Goal: Transaction & Acquisition: Subscribe to service/newsletter

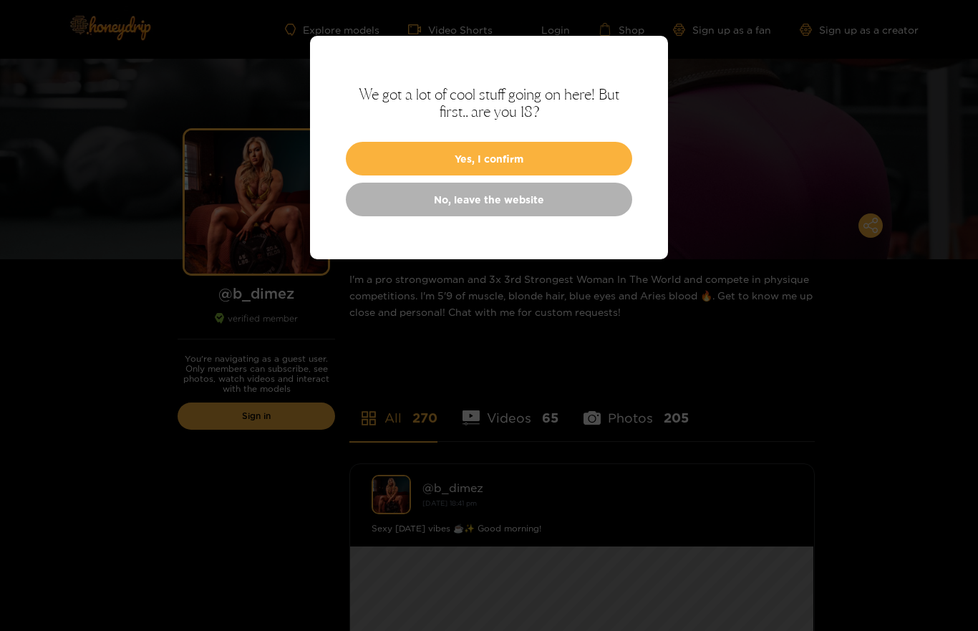
click at [423, 153] on button "Yes, I confirm" at bounding box center [489, 159] width 286 height 34
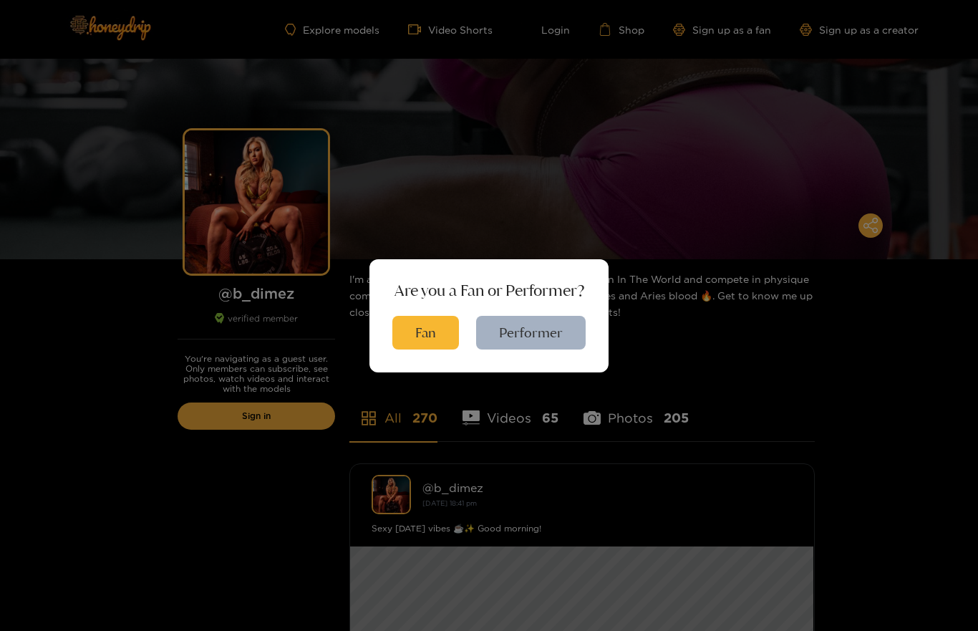
click at [422, 339] on button "Fan" at bounding box center [425, 333] width 67 height 34
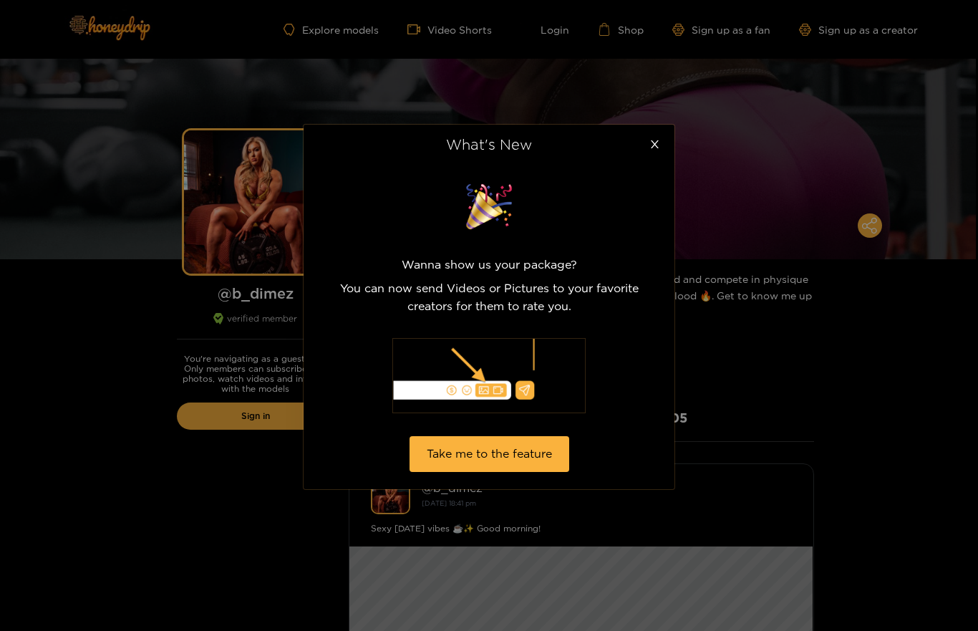
click at [654, 140] on icon "close" at bounding box center [654, 144] width 11 height 11
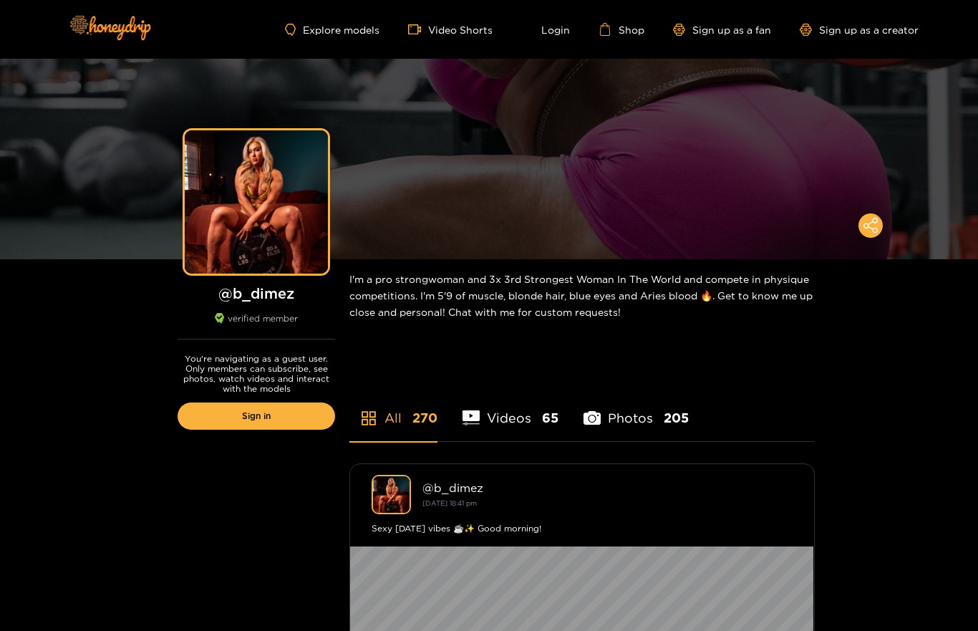
click at [448, 32] on link "Video Shorts" at bounding box center [450, 29] width 84 height 13
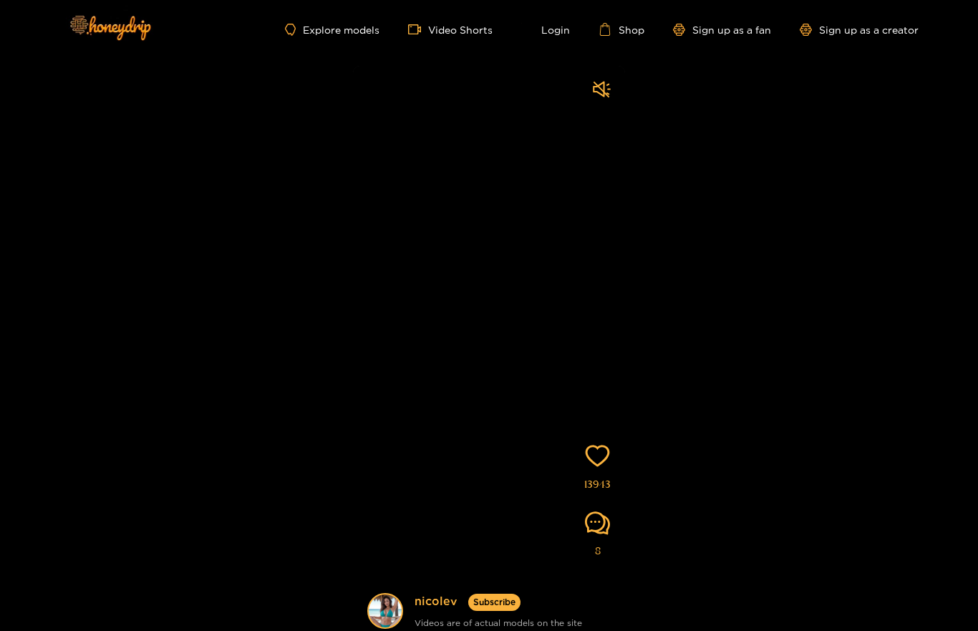
click at [327, 31] on link "Explore models" at bounding box center [332, 30] width 95 height 12
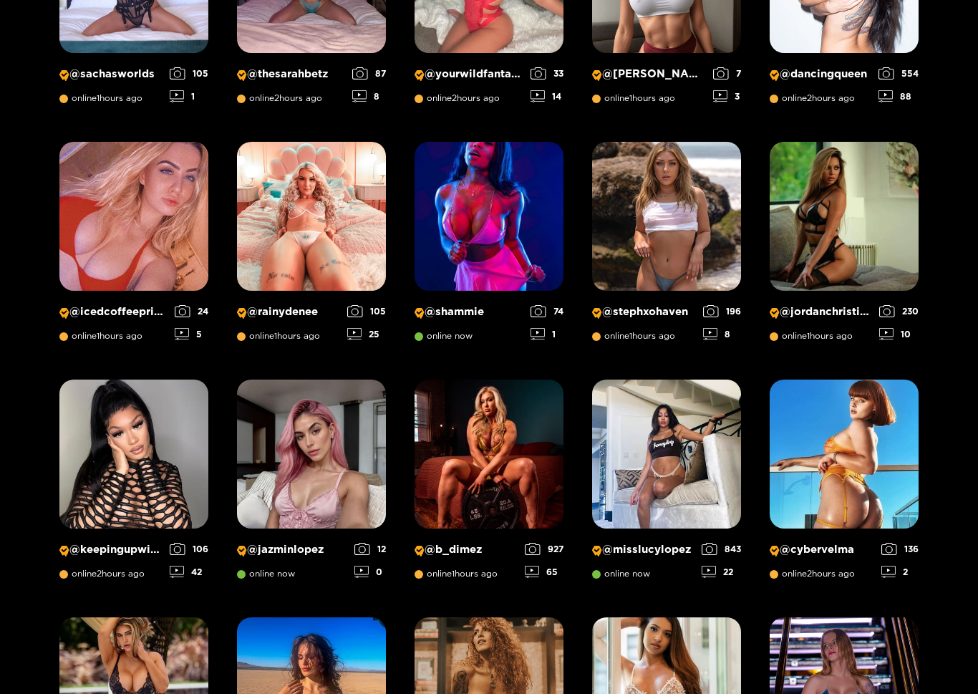
scroll to position [619, 0]
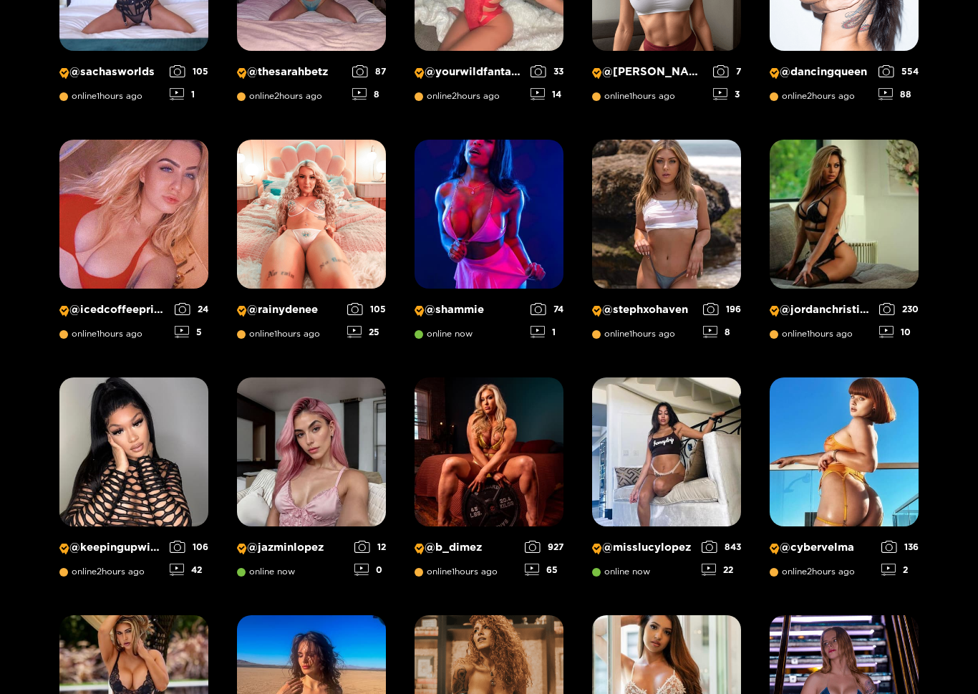
click at [481, 477] on img at bounding box center [489, 451] width 149 height 149
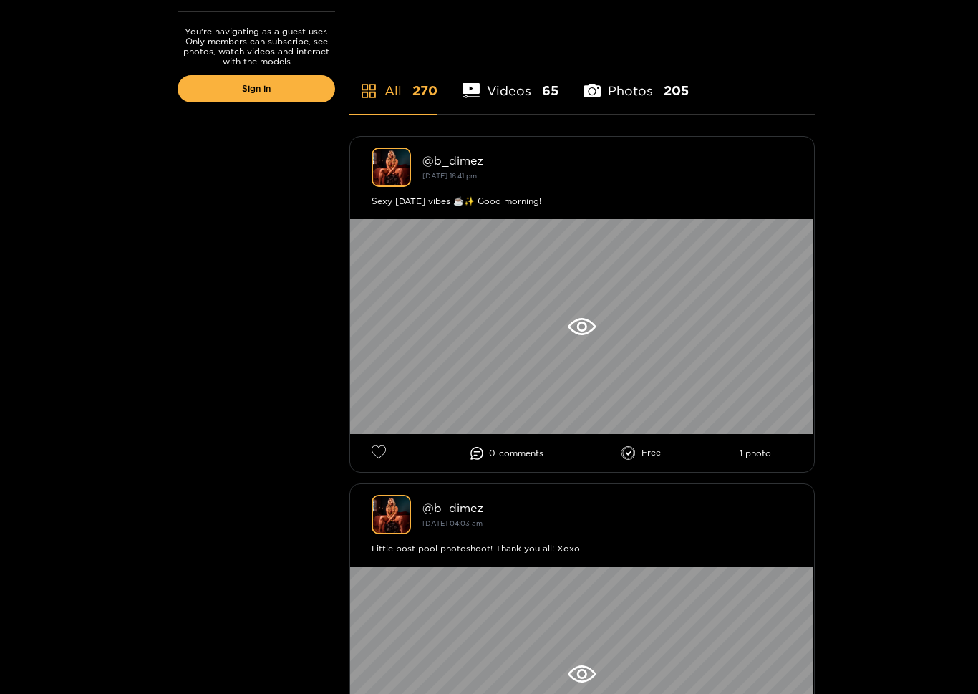
scroll to position [328, 0]
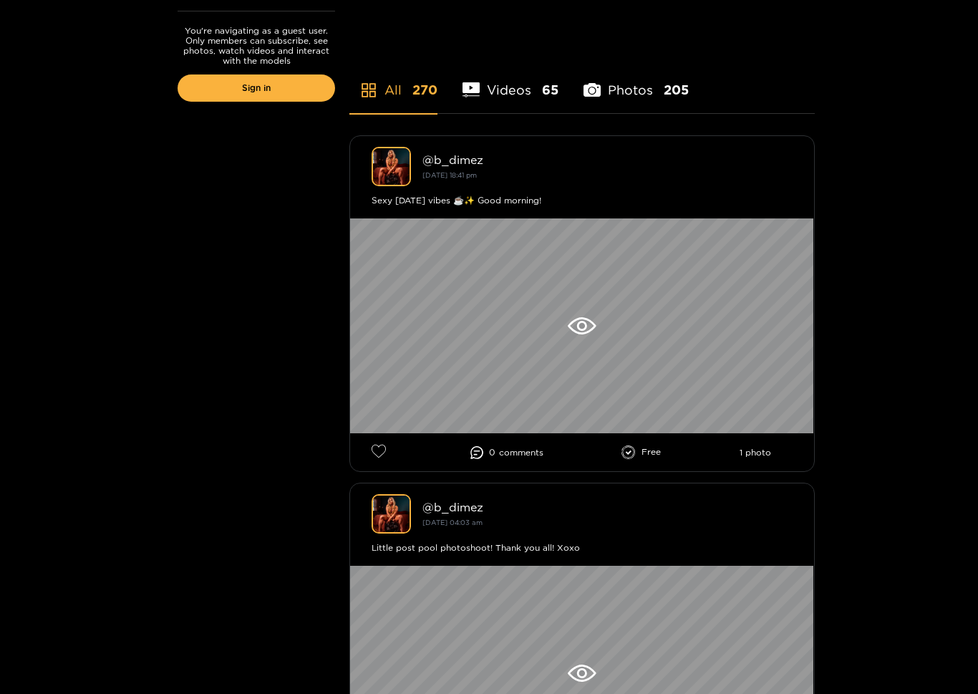
click at [571, 323] on icon at bounding box center [582, 325] width 28 height 17
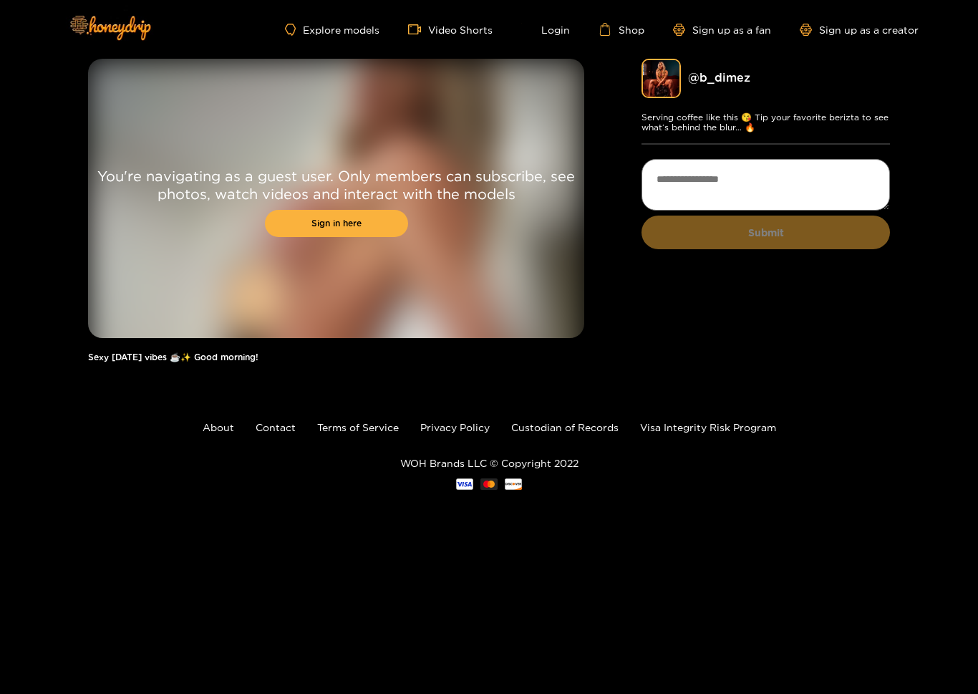
click at [318, 221] on link "Sign in here" at bounding box center [336, 223] width 143 height 27
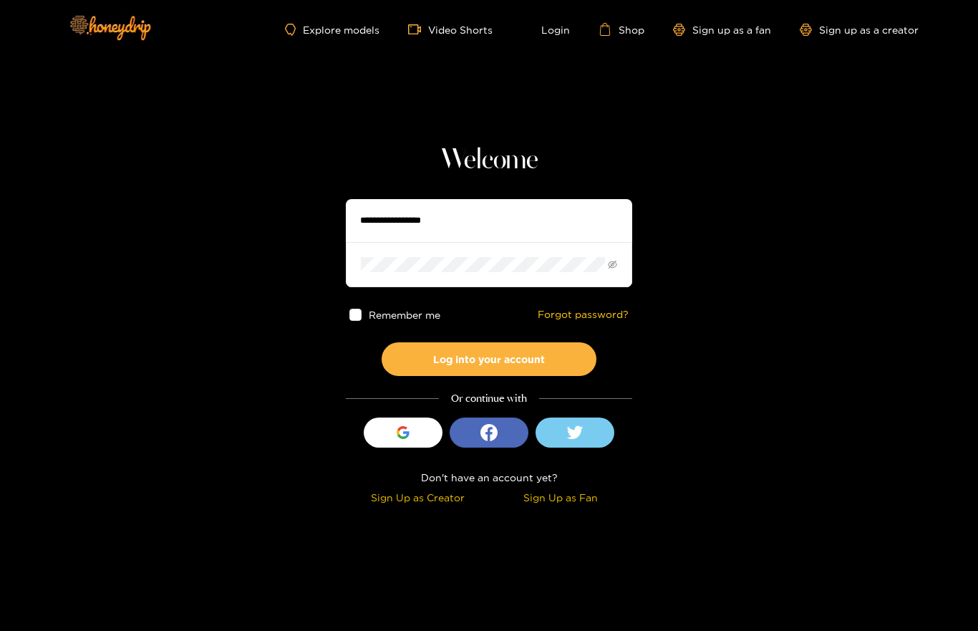
click at [556, 499] on div "Sign Up as Fan" at bounding box center [561, 497] width 136 height 16
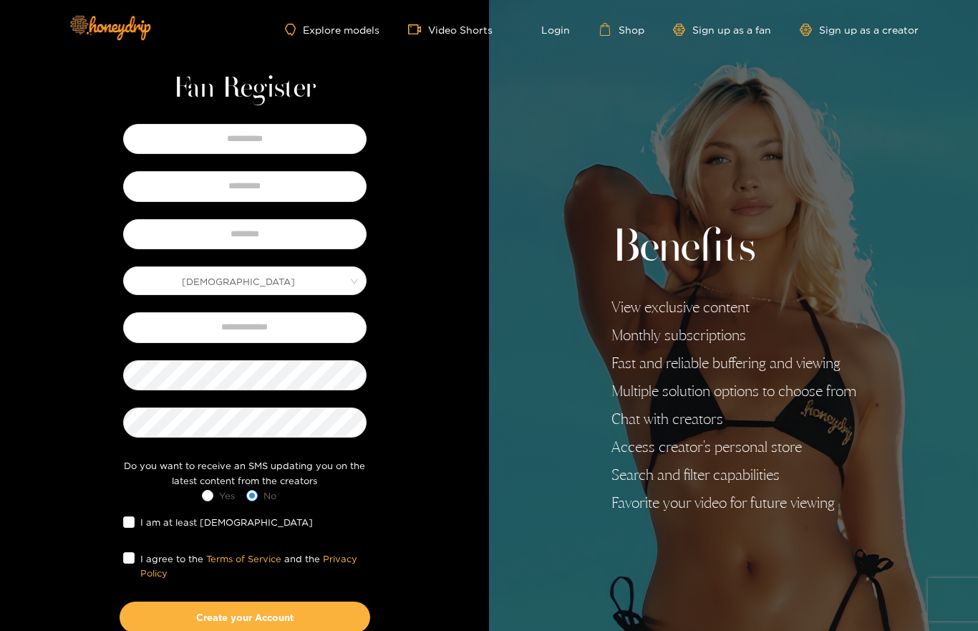
click at [433, 28] on link "Video Shorts" at bounding box center [450, 29] width 84 height 13
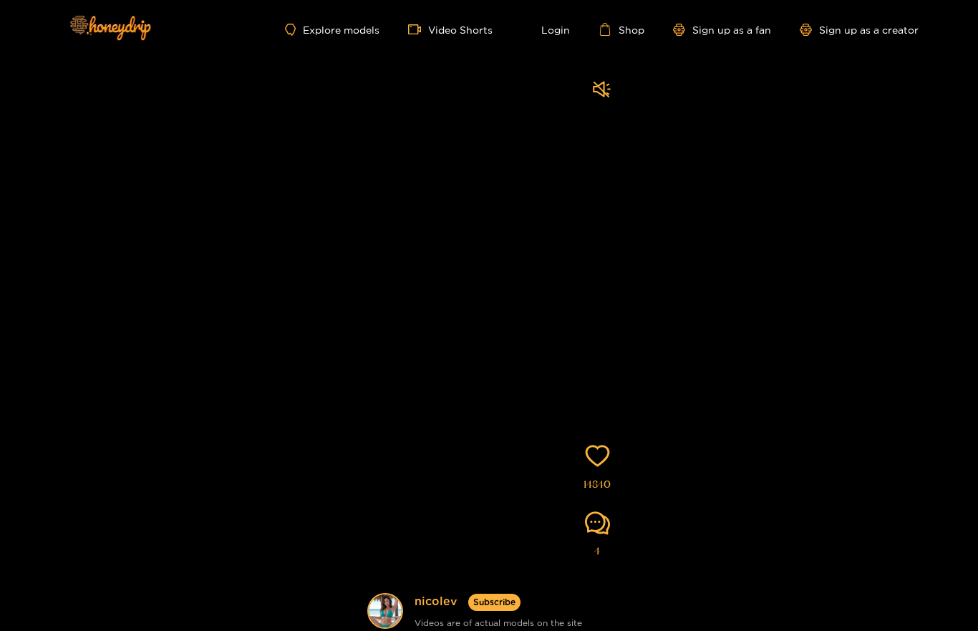
click at [318, 26] on link "Explore models" at bounding box center [332, 30] width 95 height 12
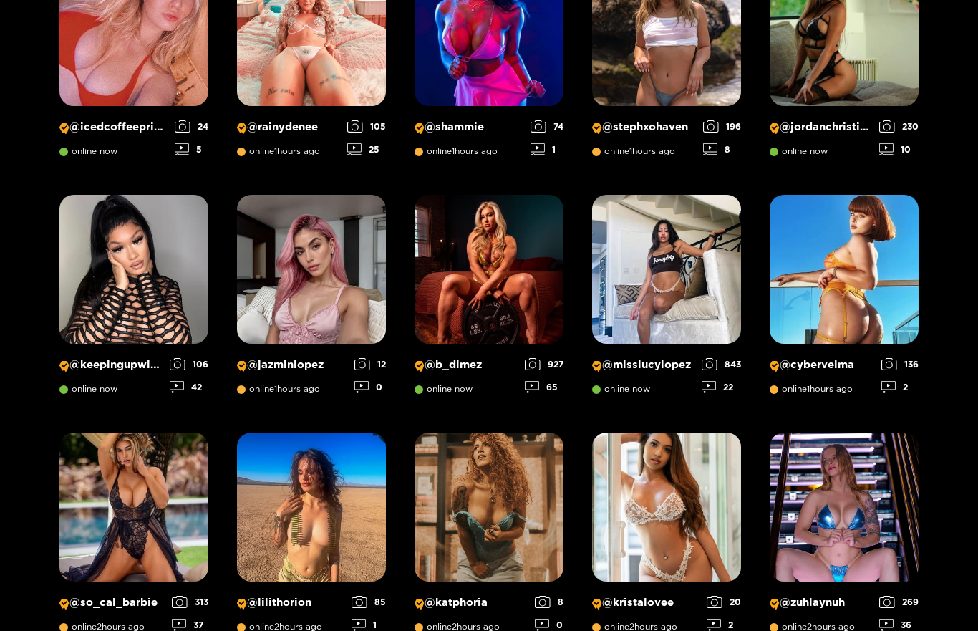
scroll to position [687, 0]
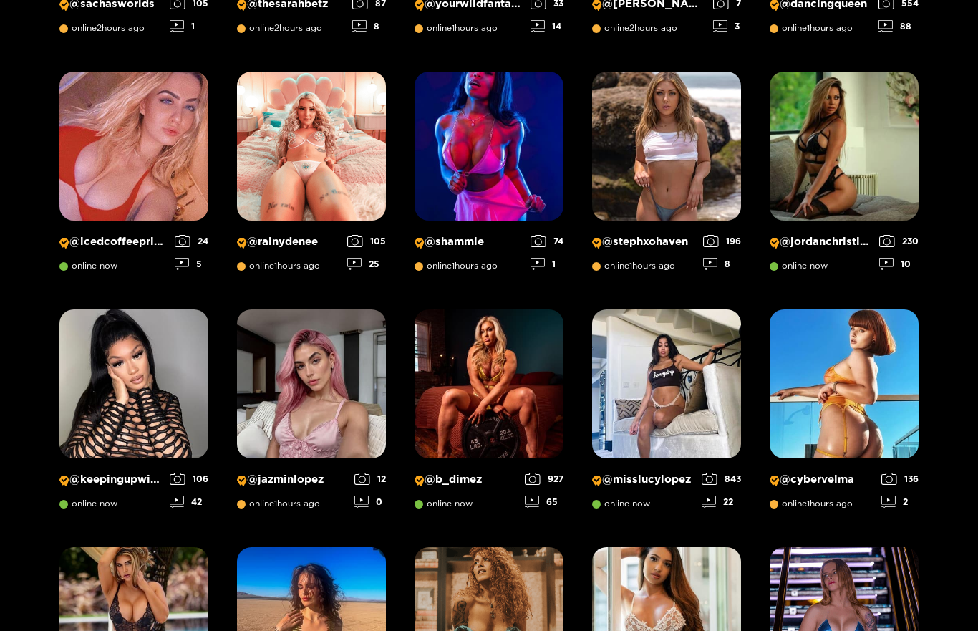
click at [485, 408] on img at bounding box center [489, 383] width 149 height 149
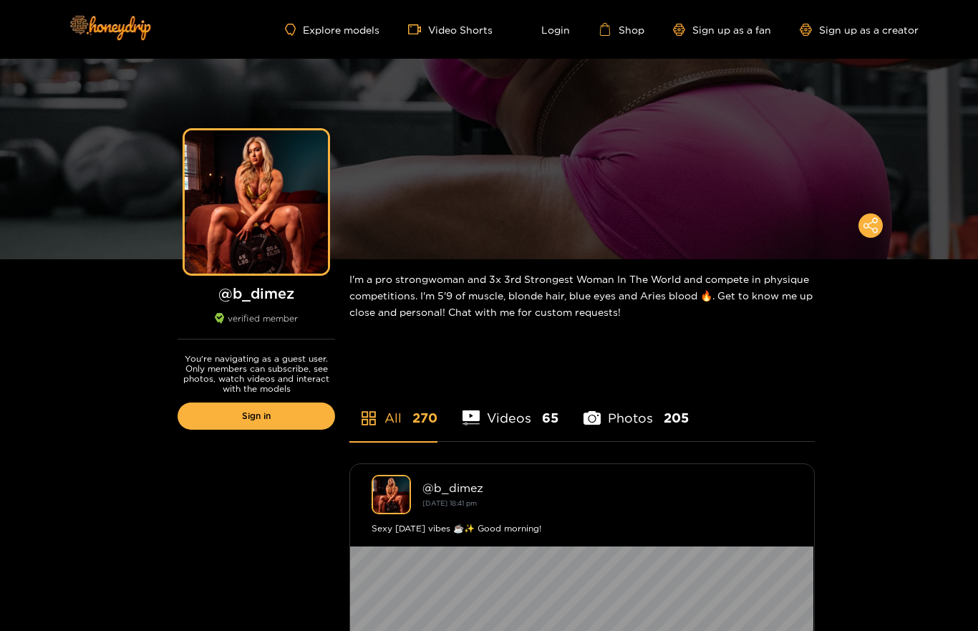
click at [637, 410] on li "Photos 205" at bounding box center [636, 409] width 105 height 64
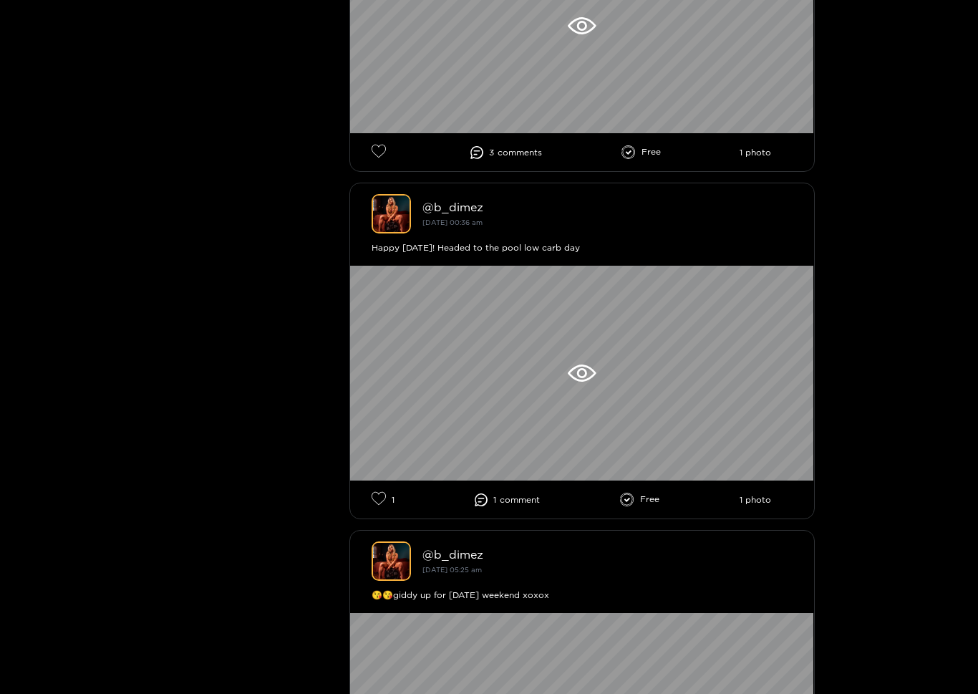
scroll to position [2423, 0]
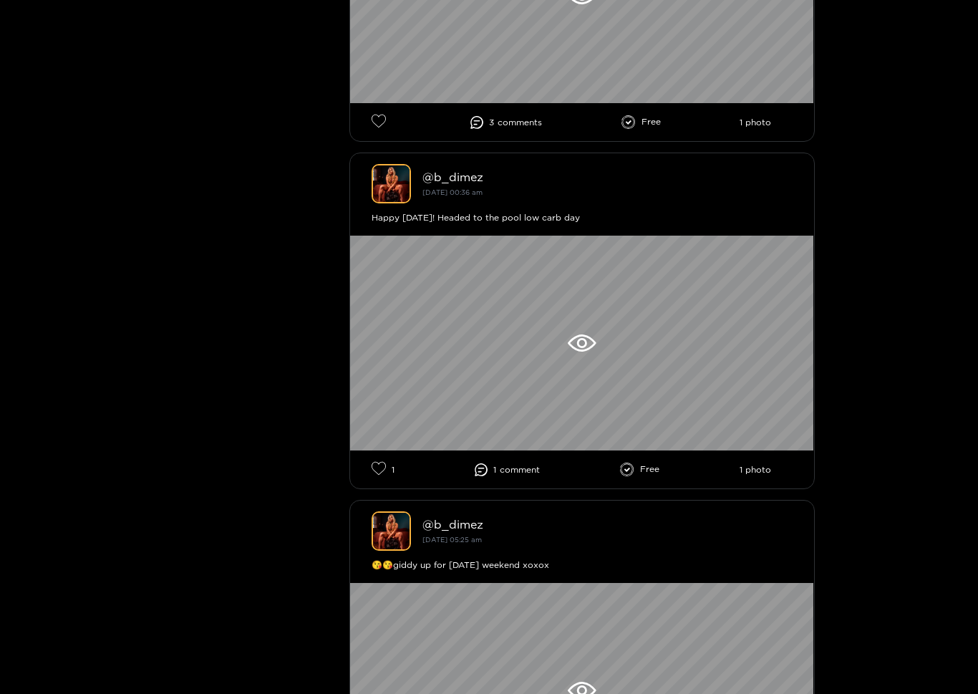
click at [642, 477] on li "Free" at bounding box center [639, 470] width 39 height 14
click at [758, 478] on ul "1 1 comment Free 1 photo" at bounding box center [582, 469] width 421 height 16
click at [582, 346] on icon at bounding box center [582, 342] width 28 height 17
